Goal: Find contact information

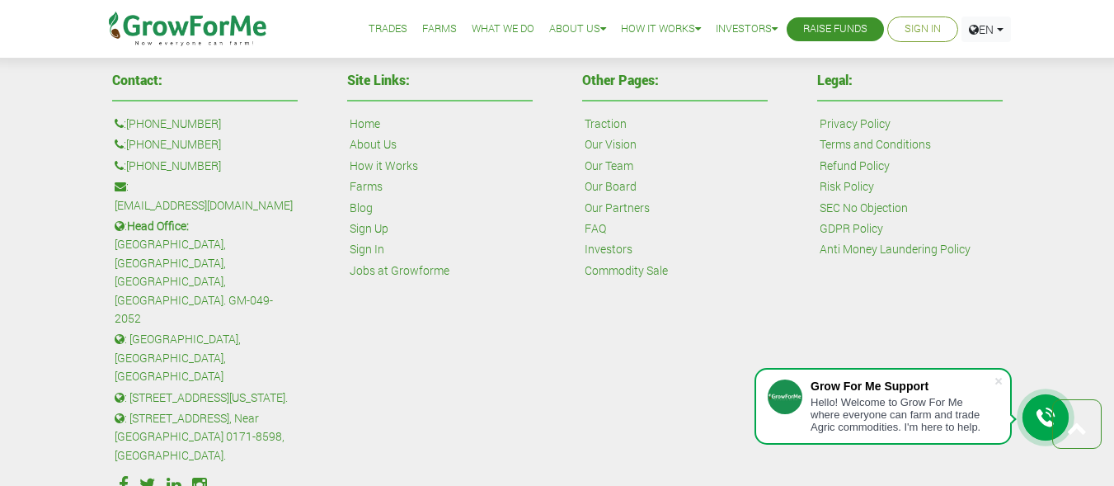
scroll to position [3829, 0]
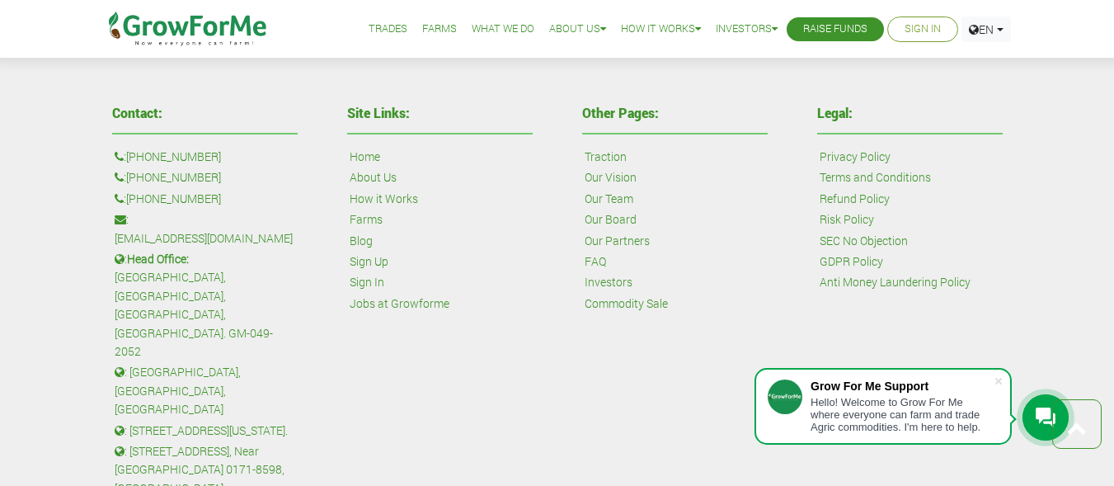
drag, startPoint x: 129, startPoint y: 153, endPoint x: 233, endPoint y: 144, distance: 105.1
click at [233, 144] on div "Contact: : [PHONE_NUMBER] : [PHONE_NUMBER] : [PHONE_NUMBER] : [EMAIL_ADDRESS][D…" at bounding box center [205, 339] width 210 height 482
copy p "[PHONE_NUMBER]"
click at [128, 176] on p ": [PHONE_NUMBER]" at bounding box center [205, 177] width 181 height 18
drag, startPoint x: 128, startPoint y: 176, endPoint x: 234, endPoint y: 170, distance: 106.5
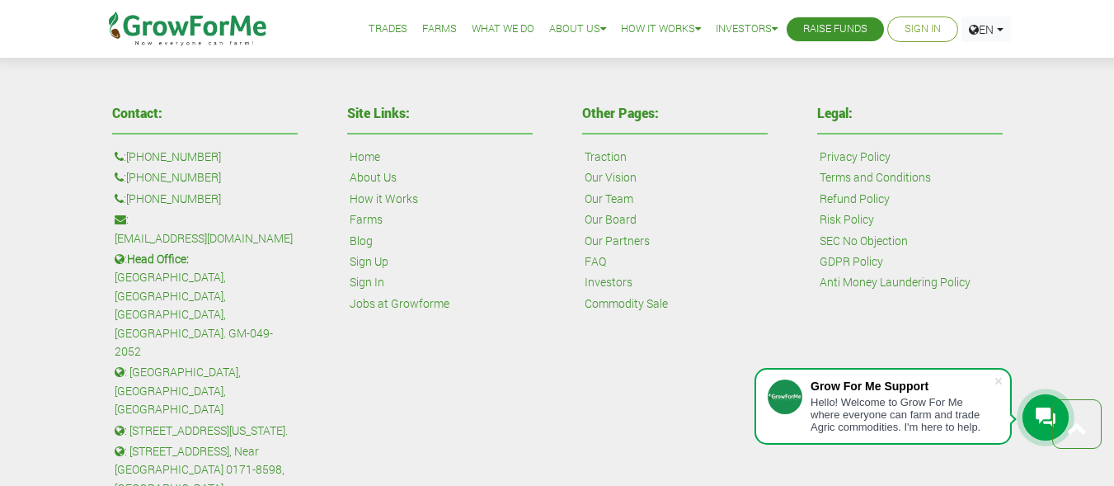
click at [234, 170] on p ": [PHONE_NUMBER]" at bounding box center [205, 177] width 181 height 18
click at [137, 169] on link "[PHONE_NUMBER]" at bounding box center [173, 177] width 95 height 18
click at [225, 172] on p ": +447868813772" at bounding box center [205, 177] width 181 height 18
drag, startPoint x: 128, startPoint y: 175, endPoint x: 233, endPoint y: 174, distance: 104.7
click at [233, 174] on p ": +447868813772" at bounding box center [205, 177] width 181 height 18
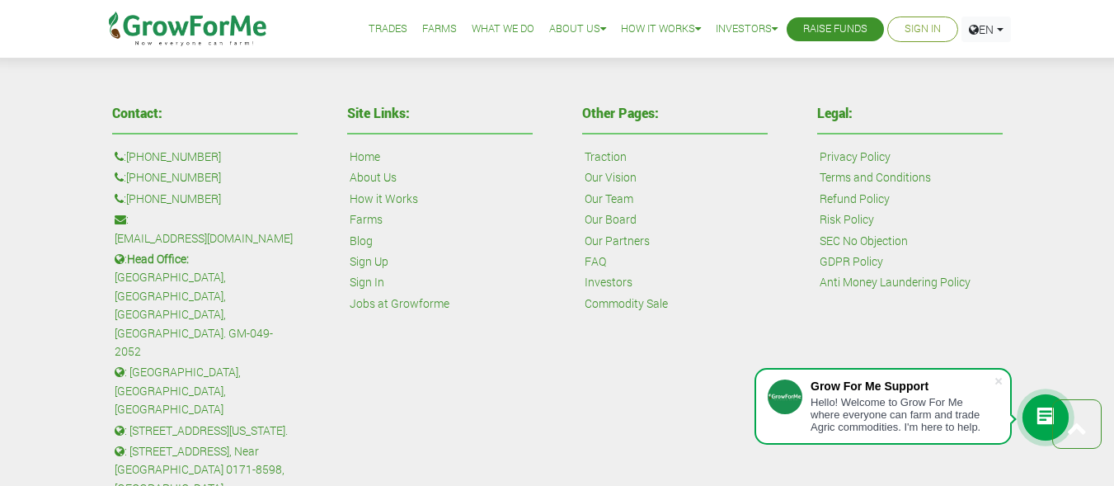
copy p "[PHONE_NUMBER]"
click at [129, 194] on p ": +233 24 243 6884" at bounding box center [205, 199] width 181 height 18
click at [129, 198] on p ": +233 24 243 6884" at bounding box center [205, 199] width 181 height 18
drag, startPoint x: 129, startPoint y: 198, endPoint x: 261, endPoint y: 195, distance: 131.1
click at [261, 195] on p ": +233 24 243 6884" at bounding box center [205, 199] width 181 height 18
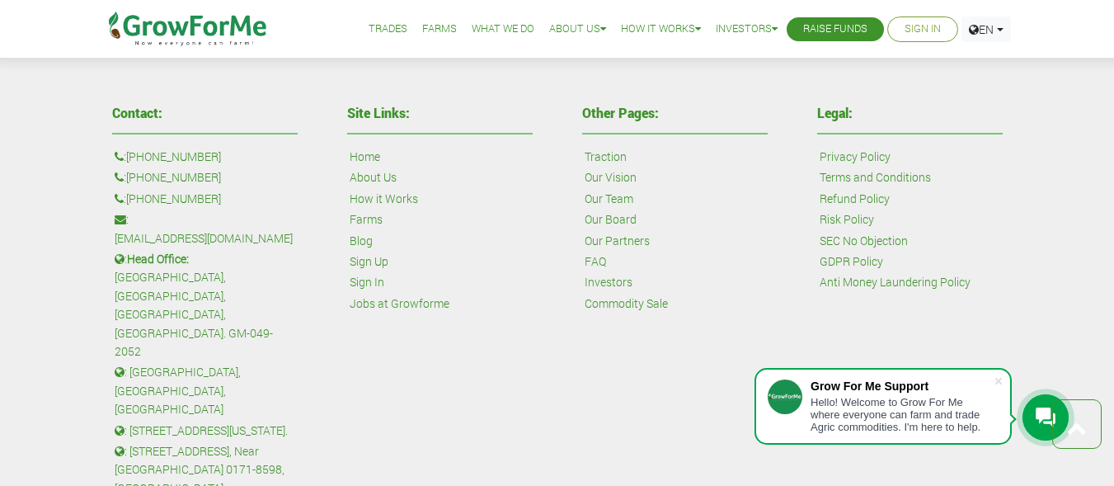
copy p "[PHONE_NUMBER]"
click at [127, 169] on p ": +447868813772" at bounding box center [205, 177] width 181 height 18
drag, startPoint x: 128, startPoint y: 173, endPoint x: 274, endPoint y: 164, distance: 146.2
click at [274, 164] on div "Contact: : +1 38 532 73478 : +447868813772 : +233 24 243 6884 : sales@growforme…" at bounding box center [205, 339] width 210 height 482
click at [309, 179] on div "Contact: : +1 38 532 73478 : +447868813772 : +233 24 243 6884 : sales@growforme…" at bounding box center [205, 339] width 210 height 482
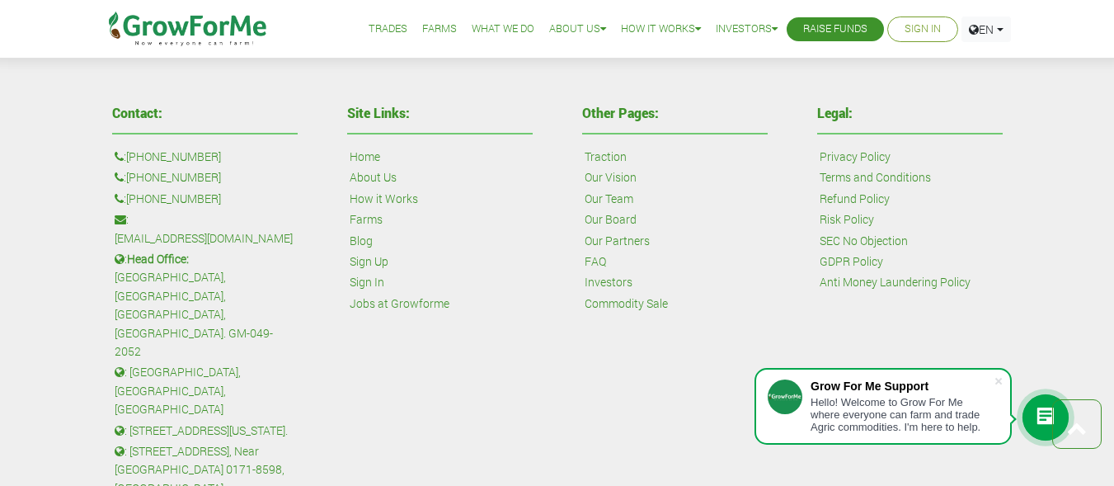
drag, startPoint x: 127, startPoint y: 173, endPoint x: 242, endPoint y: 158, distance: 116.4
click at [242, 158] on div "Contact: : +1 38 532 73478 : +447868813772 : +233 24 243 6884 : sales@growforme…" at bounding box center [205, 339] width 210 height 482
click at [242, 158] on p ": +1 38 532 73478" at bounding box center [205, 157] width 181 height 18
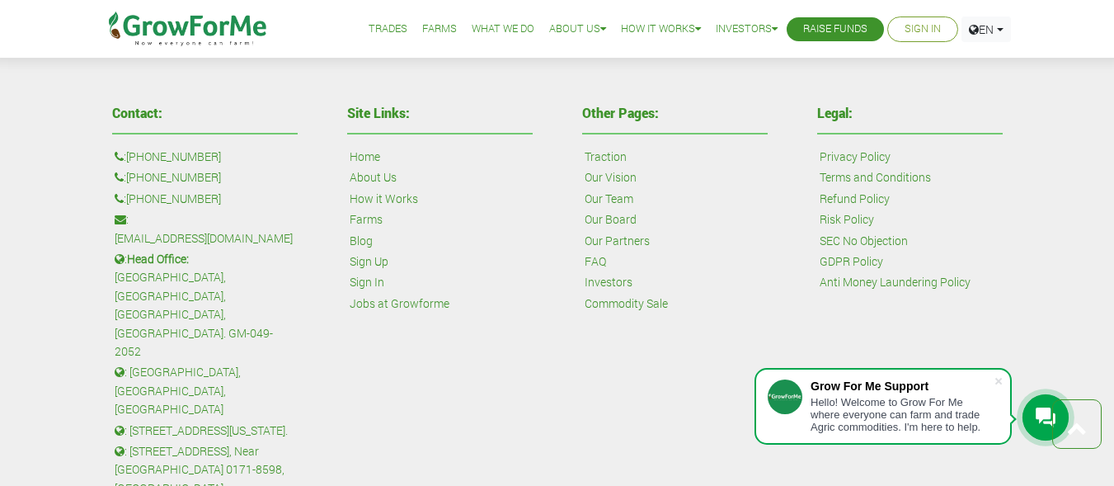
click at [294, 171] on p ": +447868813772" at bounding box center [205, 177] width 181 height 18
drag, startPoint x: 129, startPoint y: 176, endPoint x: 261, endPoint y: 172, distance: 131.2
click at [261, 172] on p ": +447868813772" at bounding box center [205, 177] width 181 height 18
copy p "[PHONE_NUMBER]"
drag, startPoint x: 132, startPoint y: 219, endPoint x: 280, endPoint y: 213, distance: 147.7
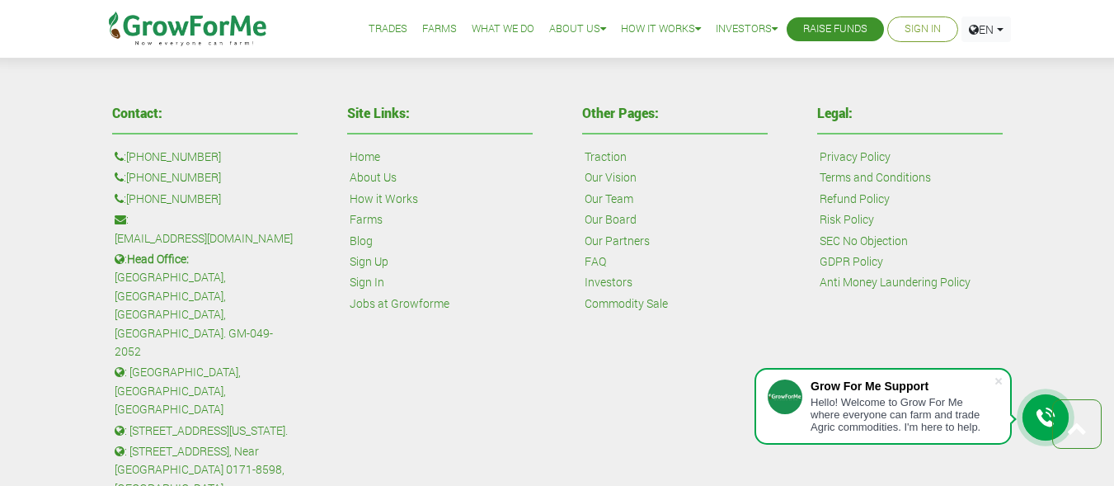
click at [280, 213] on p ": sales@growforme.com" at bounding box center [205, 228] width 181 height 37
copy p "[EMAIL_ADDRESS][DOMAIN_NAME]"
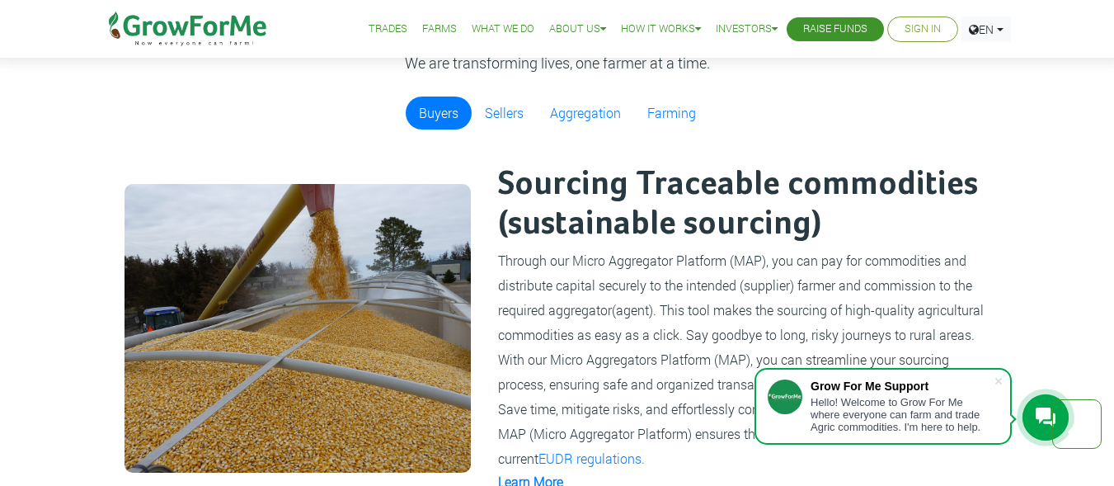
scroll to position [1022, 0]
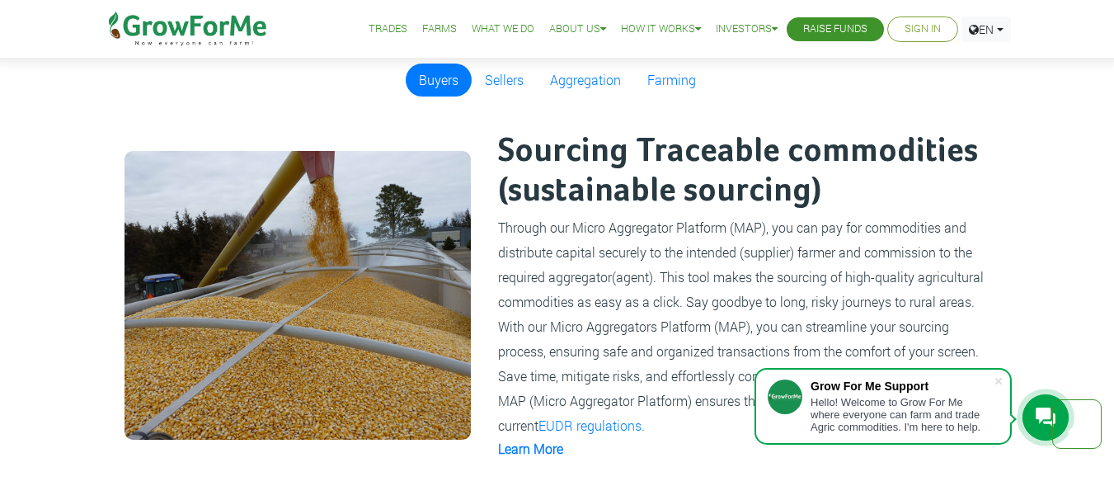
click at [1107, 133] on div "Our Services We are transforming lives, one farmer at a time. Buyers Sellers Ag…" at bounding box center [557, 254] width 1114 height 643
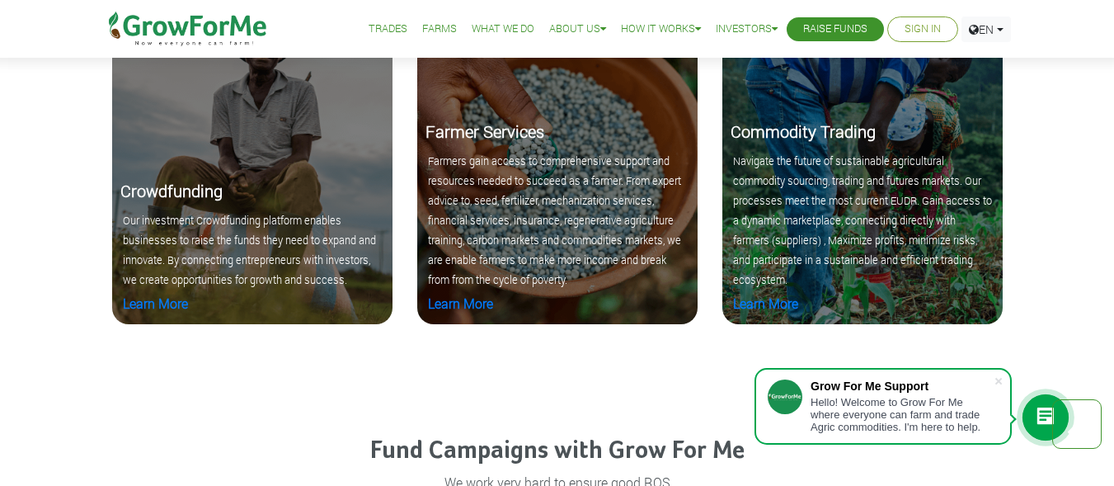
scroll to position [1715, 0]
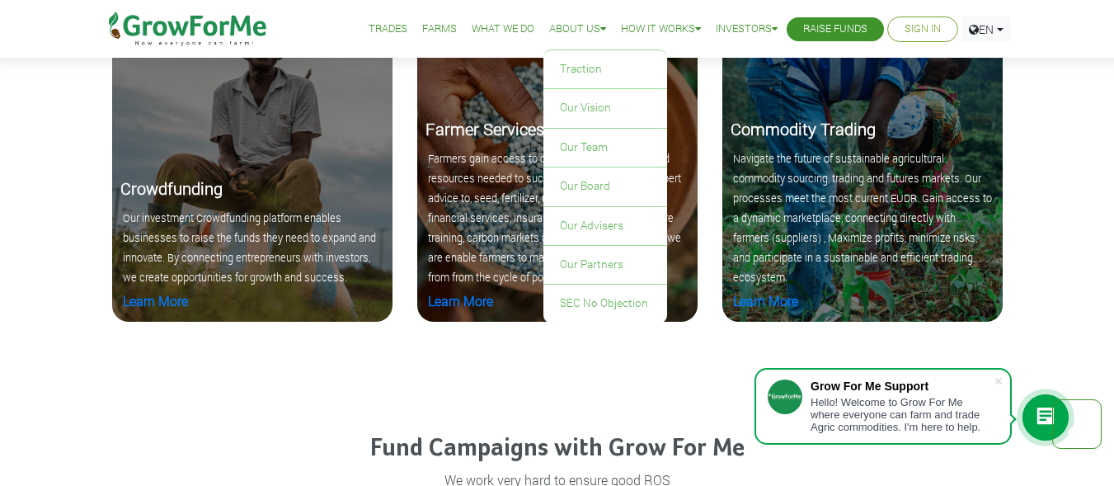
click at [565, 22] on link "About Us" at bounding box center [577, 29] width 57 height 17
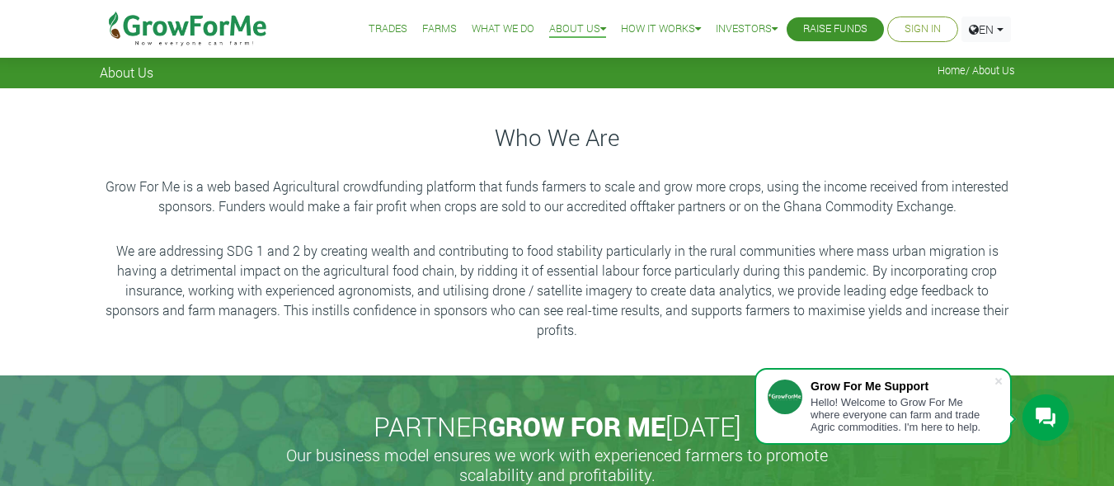
click at [341, 87] on div "About Us Home / About Us" at bounding box center [557, 44] width 1114 height 88
click at [102, 183] on p "Grow For Me is a web based Agricultural crowdfunding platform that funds farmer…" at bounding box center [557, 196] width 910 height 40
click at [106, 181] on p "Grow For Me is a web based Agricultural crowdfunding platform that funds farmer…" at bounding box center [557, 196] width 910 height 40
drag, startPoint x: 106, startPoint y: 181, endPoint x: 180, endPoint y: 182, distance: 73.4
click at [180, 182] on p "Grow For Me is a web based Agricultural crowdfunding platform that funds farmer…" at bounding box center [557, 196] width 910 height 40
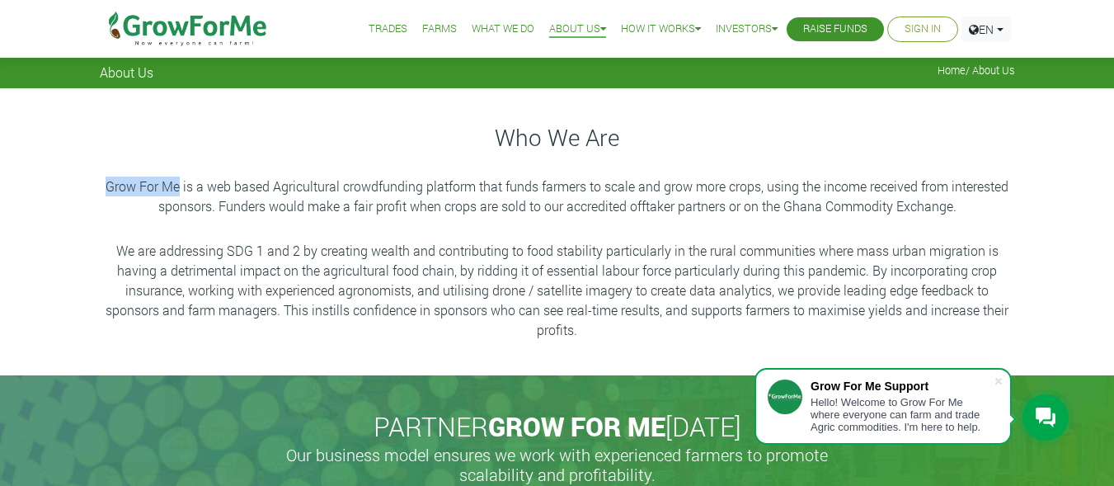
copy p "Grow For Me"
click at [178, 185] on p "Grow For Me is a web based Agricultural crowdfunding platform that funds farmer…" at bounding box center [557, 196] width 910 height 40
drag, startPoint x: 105, startPoint y: 187, endPoint x: 178, endPoint y: 183, distance: 73.5
click at [178, 183] on p "Grow For Me is a web based Agricultural crowdfunding platform that funds farmer…" at bounding box center [557, 196] width 910 height 40
copy p "Grow For Me"
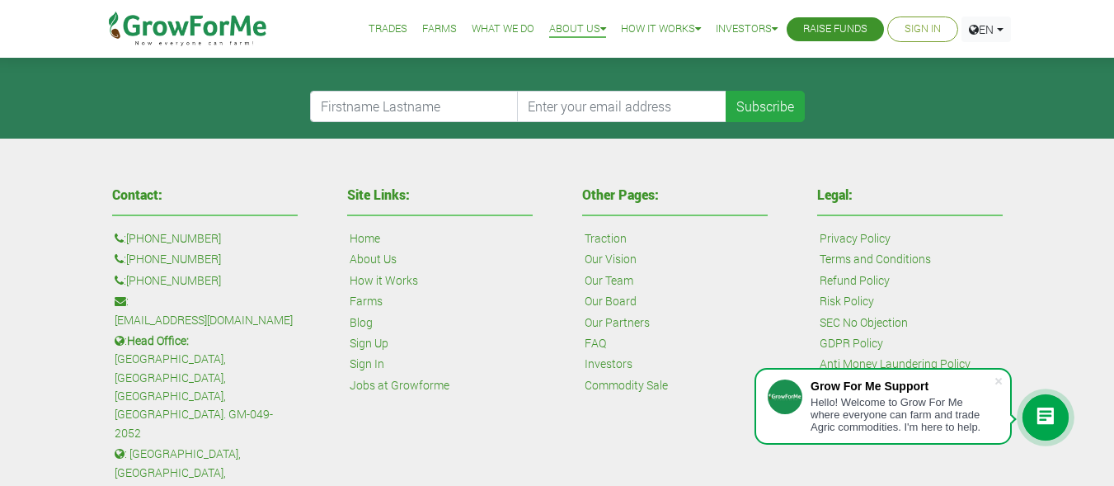
scroll to position [693, 0]
